Goal: Check status: Check status

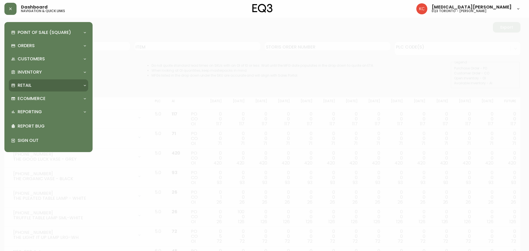
click at [27, 81] on div "Retail" at bounding box center [48, 85] width 79 height 12
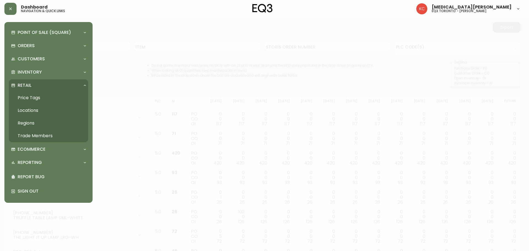
click at [28, 133] on link "Trade Members" at bounding box center [48, 135] width 79 height 13
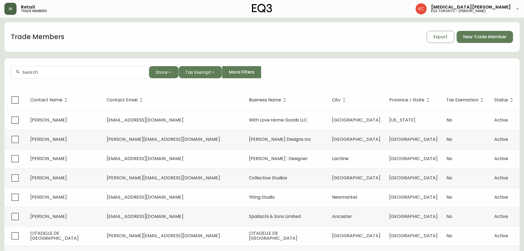
click at [15, 9] on button "button" at bounding box center [10, 9] width 12 height 12
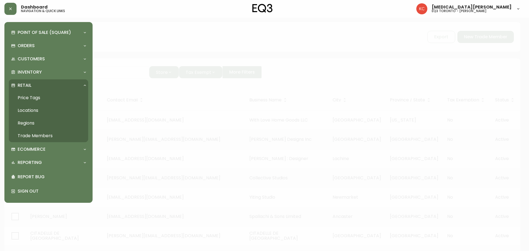
click at [30, 83] on p "Retail" at bounding box center [25, 85] width 14 height 6
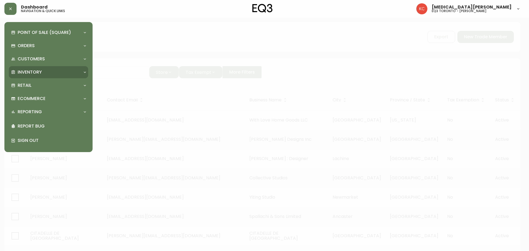
click at [30, 74] on p "Inventory" at bounding box center [30, 72] width 24 height 6
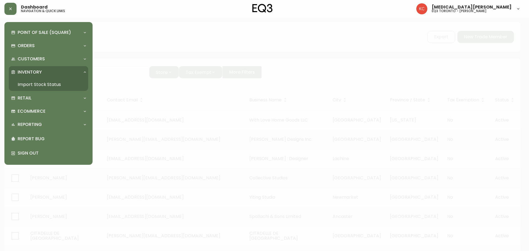
click at [29, 86] on link "Import Stock Status" at bounding box center [48, 84] width 79 height 13
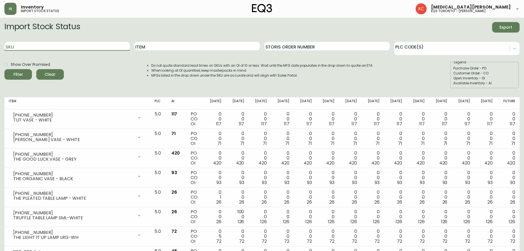
click at [85, 49] on input "SKU" at bounding box center [67, 46] width 126 height 9
paste input "[PHONE_NUMBER]"
type input "[PHONE_NUMBER]"
click at [4, 69] on button "Filter" at bounding box center [18, 74] width 28 height 10
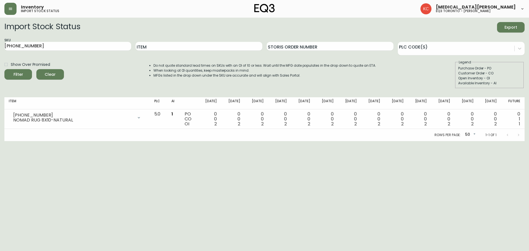
click at [244, 141] on html "Inventory import stock status [MEDICAL_DATA][PERSON_NAME] eq3 toronto - [PERSON…" at bounding box center [264, 70] width 529 height 141
click at [267, 141] on html "Inventory import stock status [MEDICAL_DATA][PERSON_NAME] eq3 toronto - [PERSON…" at bounding box center [264, 70] width 529 height 141
click at [448, 141] on html "Inventory import stock status [MEDICAL_DATA][PERSON_NAME] eq3 toronto - [PERSON…" at bounding box center [264, 70] width 529 height 141
click at [440, 141] on html "Inventory import stock status [MEDICAL_DATA][PERSON_NAME] eq3 toronto - [PERSON…" at bounding box center [264, 70] width 529 height 141
